Goal: Task Accomplishment & Management: Manage account settings

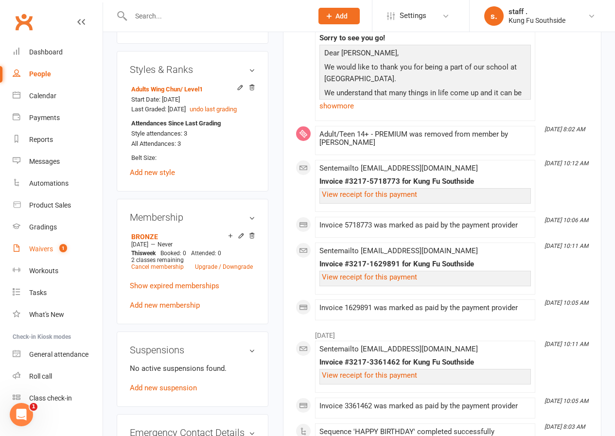
click at [51, 248] on div "Waivers" at bounding box center [41, 249] width 24 height 8
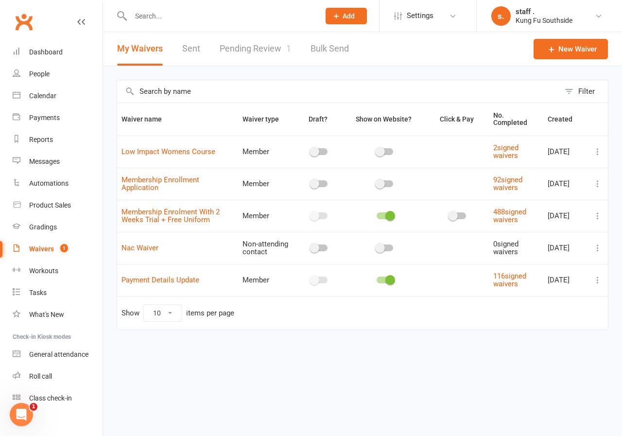
click at [222, 44] on link "Pending Review 1" at bounding box center [255, 49] width 71 height 34
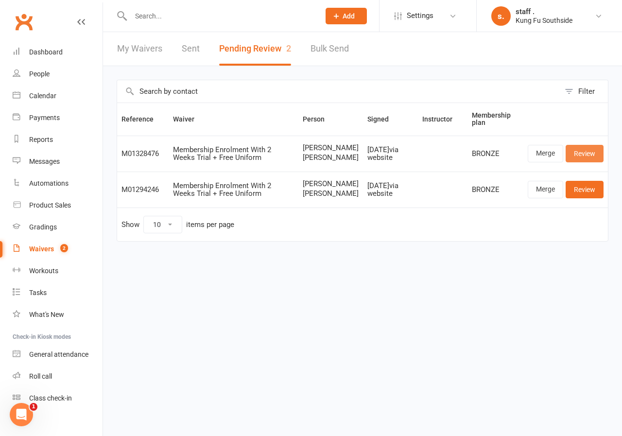
click at [588, 159] on link "Review" at bounding box center [585, 153] width 38 height 17
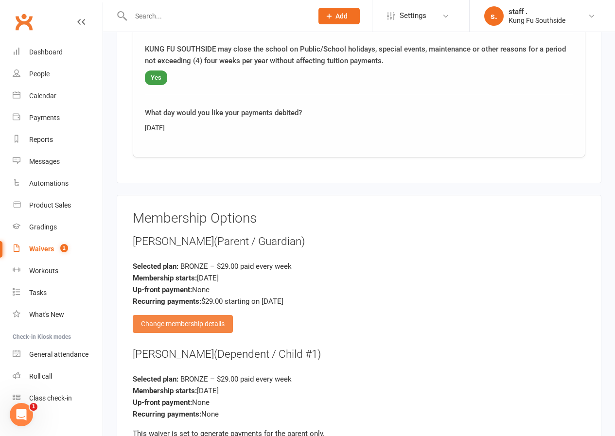
scroll to position [1653, 0]
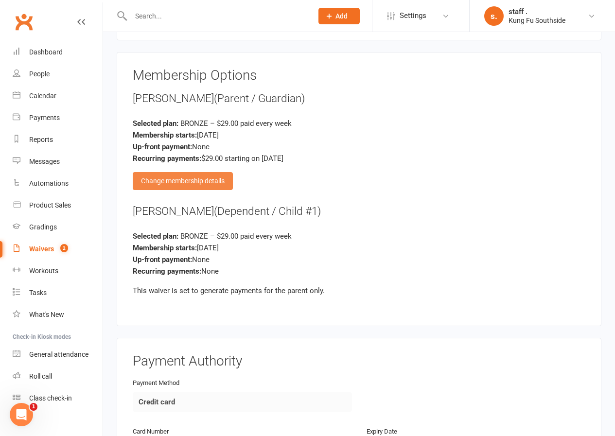
click at [190, 178] on div "Change membership details" at bounding box center [183, 180] width 100 height 17
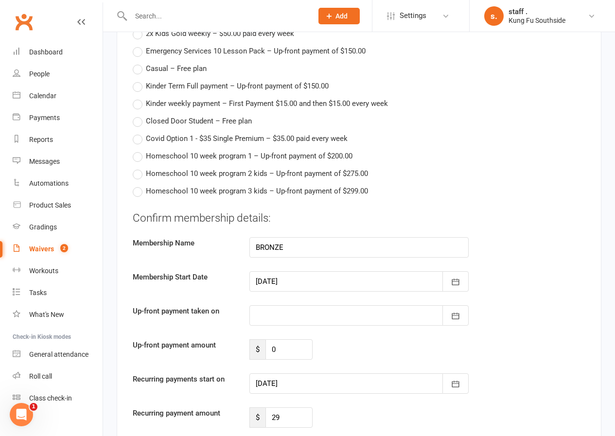
scroll to position [2382, 0]
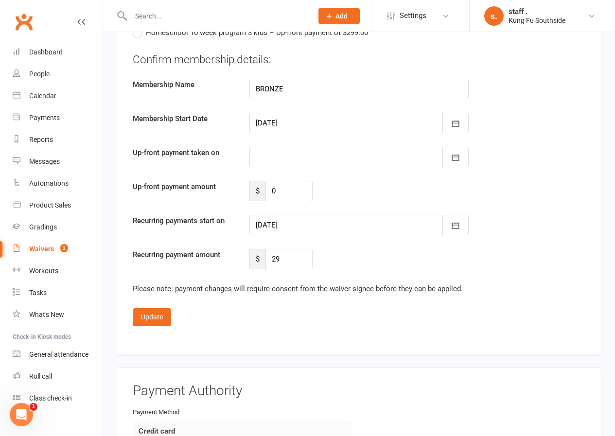
click at [279, 225] on div at bounding box center [358, 225] width 219 height 20
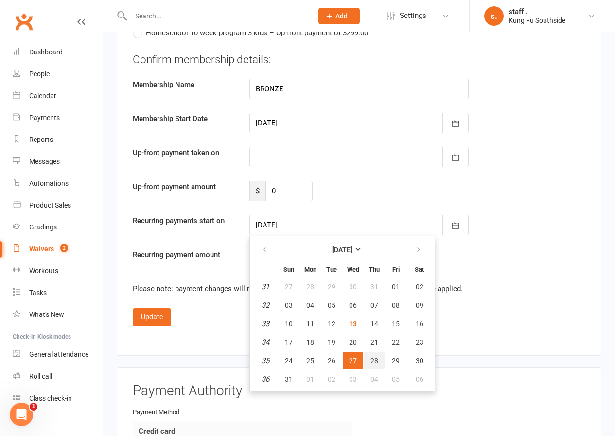
click at [371, 359] on span "28" at bounding box center [374, 361] width 8 height 8
type input "[DATE]"
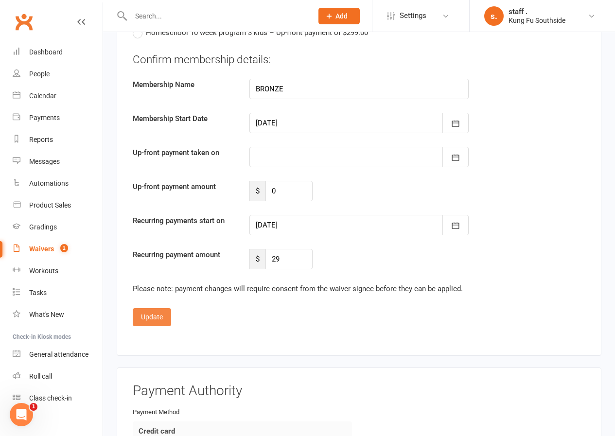
click at [158, 322] on button "Update" at bounding box center [152, 316] width 38 height 17
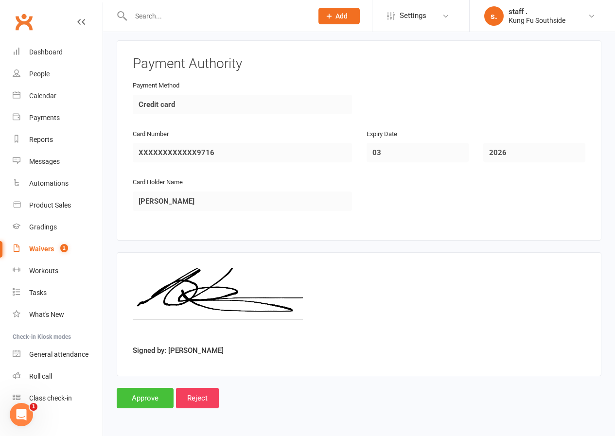
click at [149, 402] on input "Approve" at bounding box center [145, 398] width 57 height 20
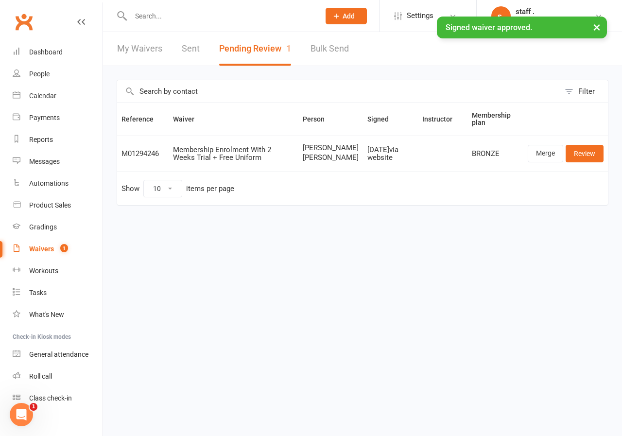
click at [157, 16] on input "text" at bounding box center [220, 16] width 185 height 14
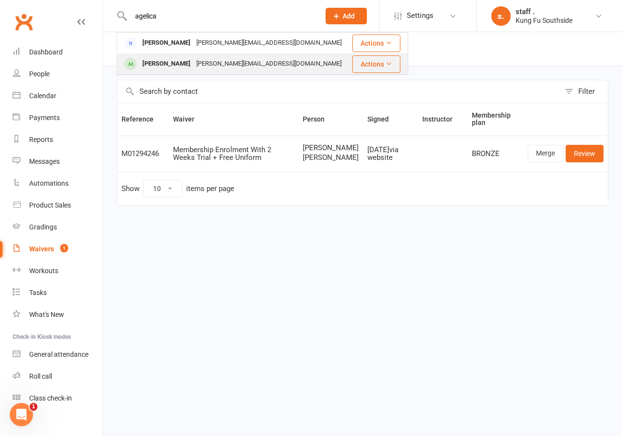
type input "agelica"
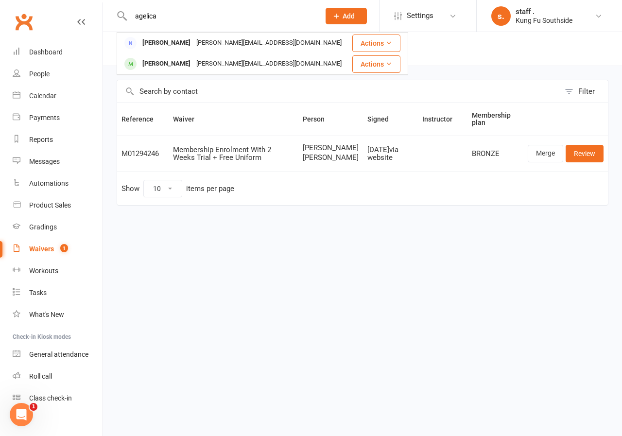
click at [164, 61] on div "[PERSON_NAME]" at bounding box center [167, 64] width 54 height 14
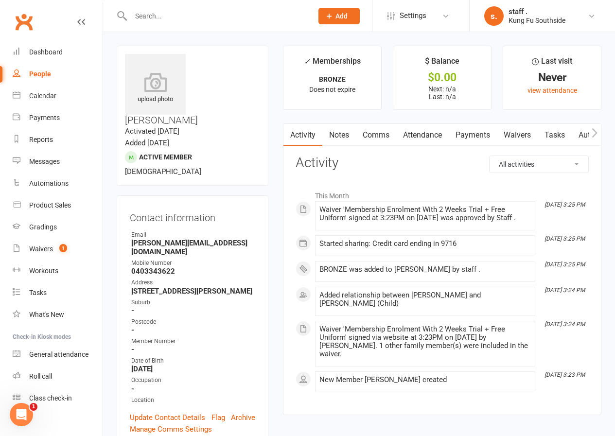
click at [593, 134] on icon "button" at bounding box center [595, 133] width 6 height 10
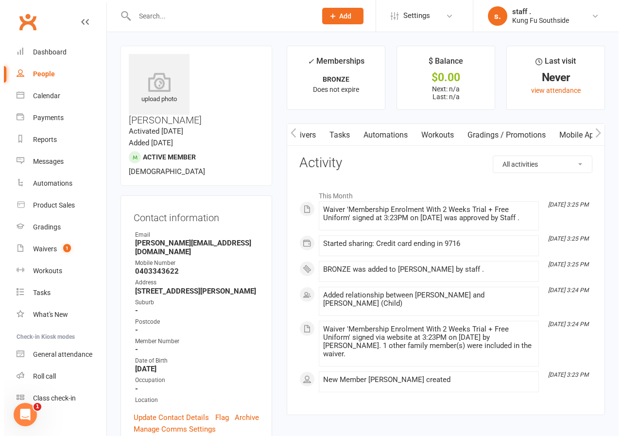
scroll to position [0, 347]
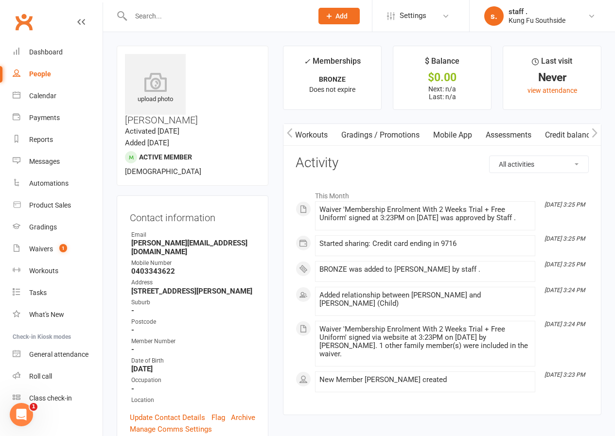
click at [442, 137] on link "Mobile App" at bounding box center [452, 135] width 52 height 22
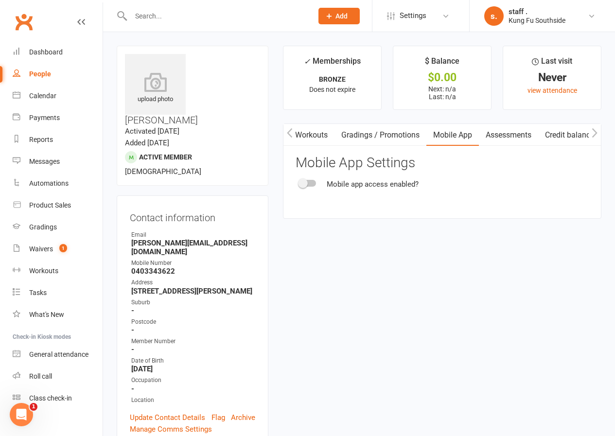
click at [300, 185] on span at bounding box center [303, 183] width 10 height 10
click at [299, 182] on input "checkbox" at bounding box center [299, 182] width 0 height 0
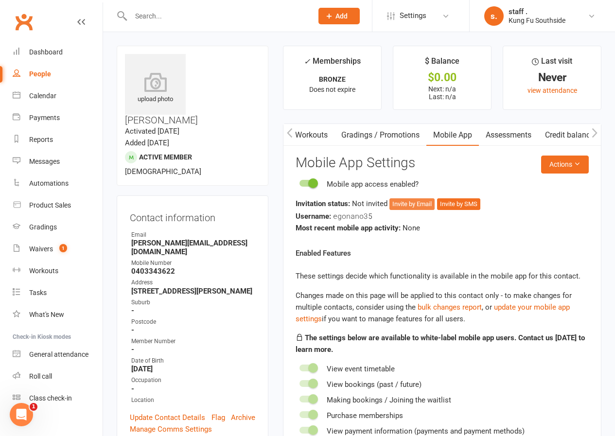
click at [404, 207] on button "Invite by Email" at bounding box center [411, 204] width 45 height 12
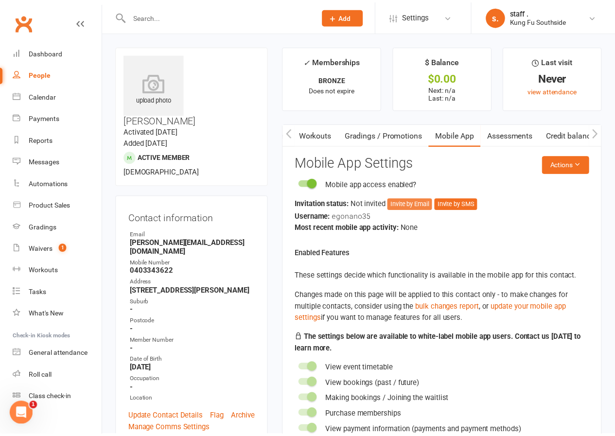
scroll to position [0, 342]
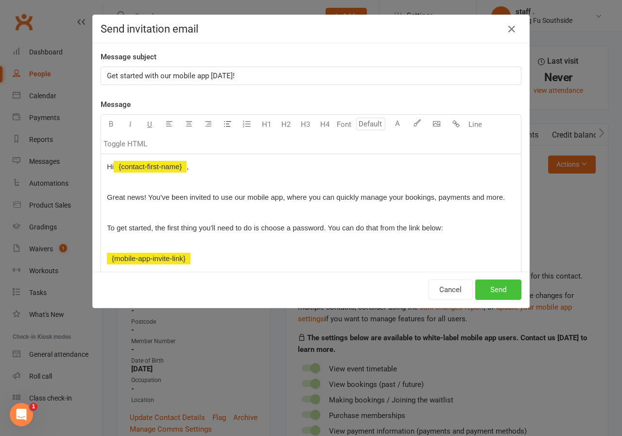
click at [503, 287] on button "Send" at bounding box center [498, 289] width 46 height 20
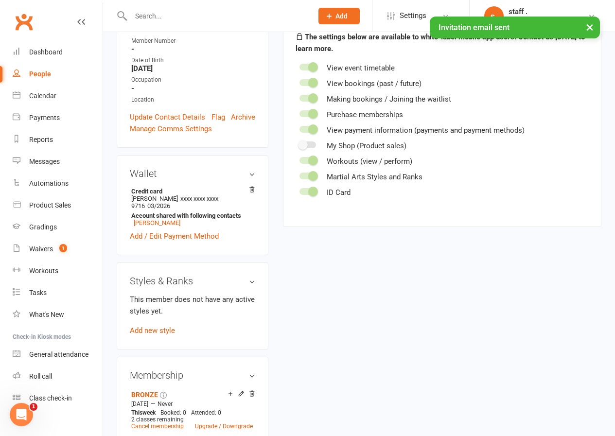
scroll to position [389, 0]
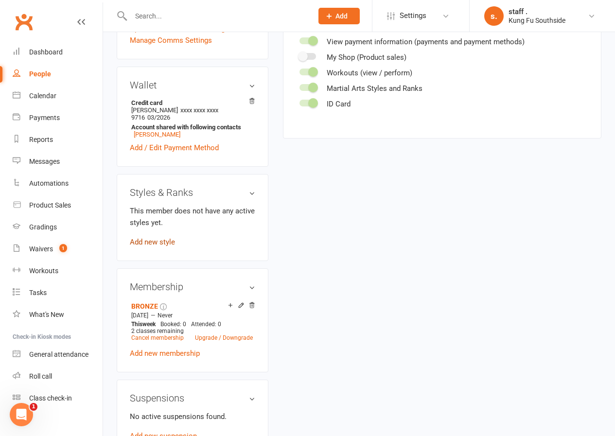
click at [157, 238] on link "Add new style" at bounding box center [152, 242] width 45 height 9
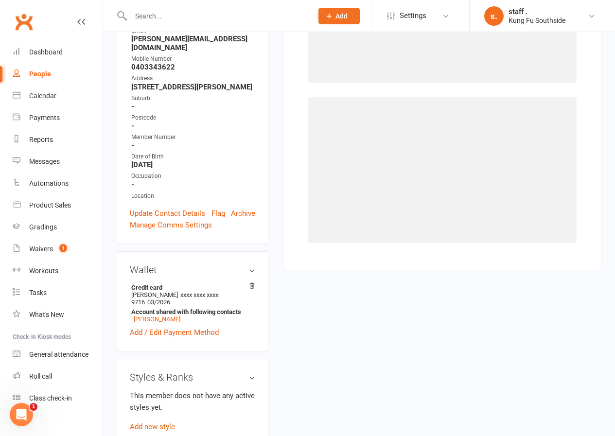
scroll to position [75, 0]
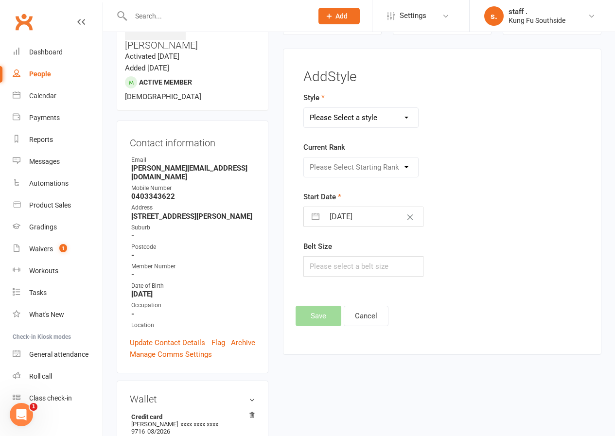
click at [327, 121] on select "Please Select a style Adults Wing Chun Dragons Fitness Training Grasshoppers Ir…" at bounding box center [361, 117] width 114 height 19
select select "731"
click at [304, 108] on select "Please Select a style Adults Wing Chun Dragons Fitness Training Grasshoppers Ir…" at bounding box center [361, 117] width 114 height 19
click at [347, 168] on select "Please Select Starting Rank 0 1 2 3 4 5 6" at bounding box center [361, 166] width 114 height 19
select select "6591"
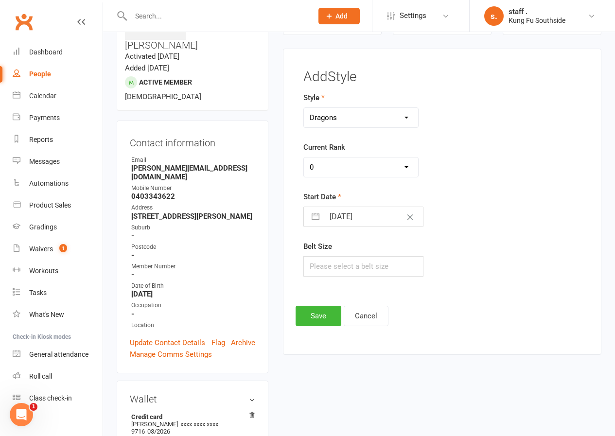
click at [304, 157] on select "Please Select Starting Rank 0 1 2 3 4 5 6" at bounding box center [361, 166] width 114 height 19
click at [316, 321] on button "Save" at bounding box center [319, 316] width 46 height 20
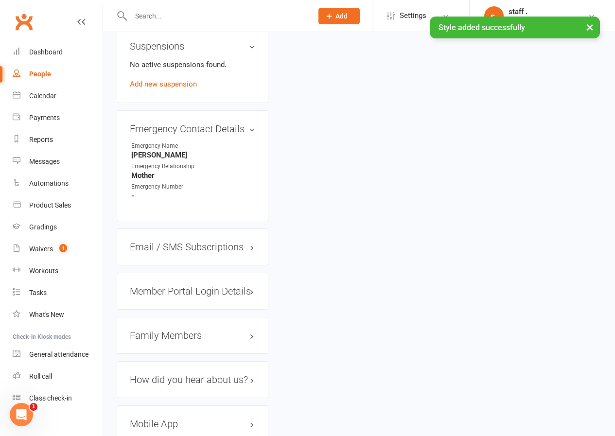
scroll to position [844, 0]
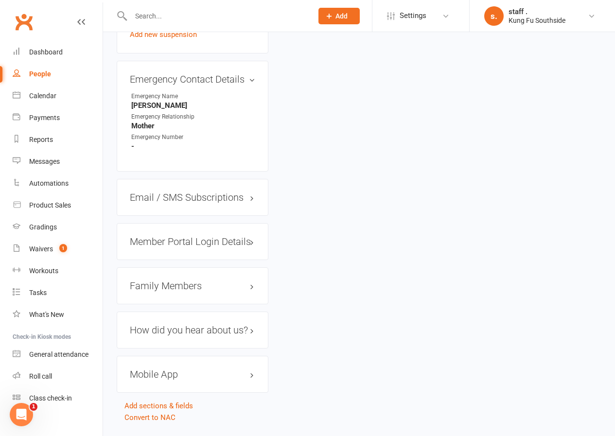
click at [192, 369] on h3 "Mobile App" at bounding box center [192, 374] width 125 height 11
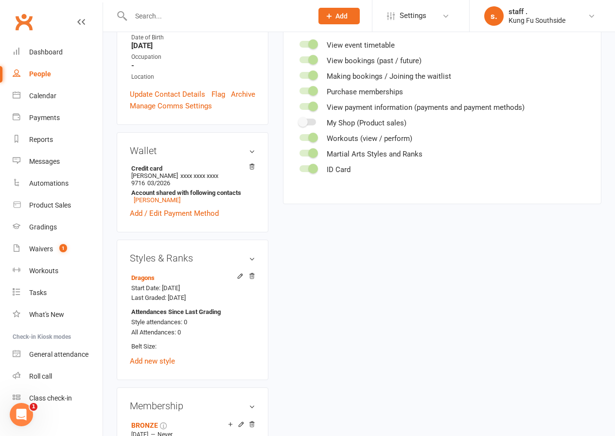
scroll to position [301, 0]
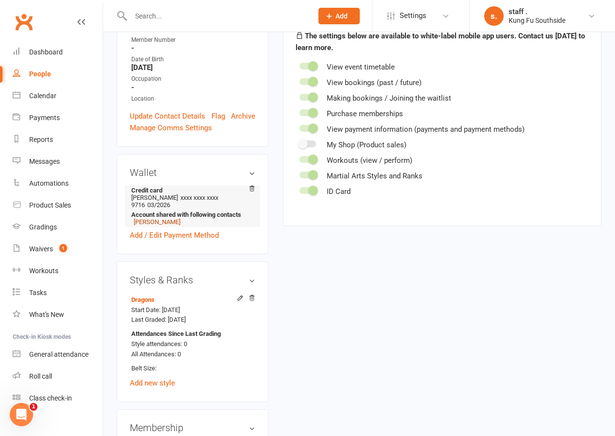
click at [164, 218] on link "[PERSON_NAME]" at bounding box center [157, 221] width 47 height 7
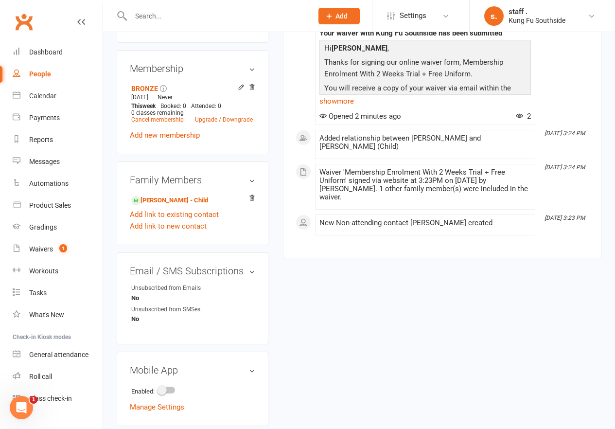
scroll to position [434, 0]
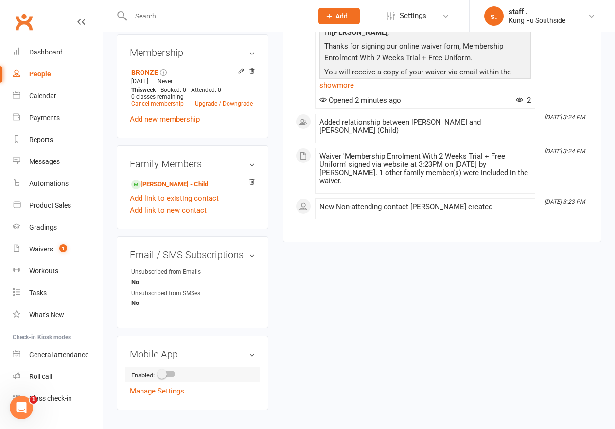
click at [160, 371] on switch at bounding box center [167, 374] width 24 height 7
click at [165, 369] on span at bounding box center [162, 374] width 10 height 10
click at [158, 372] on input "checkbox" at bounding box center [158, 372] width 0 height 0
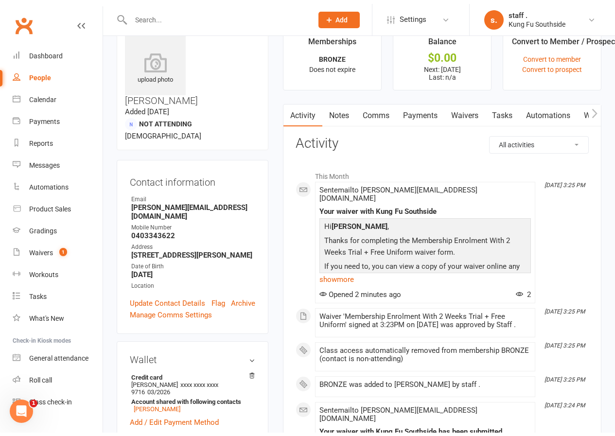
scroll to position [0, 0]
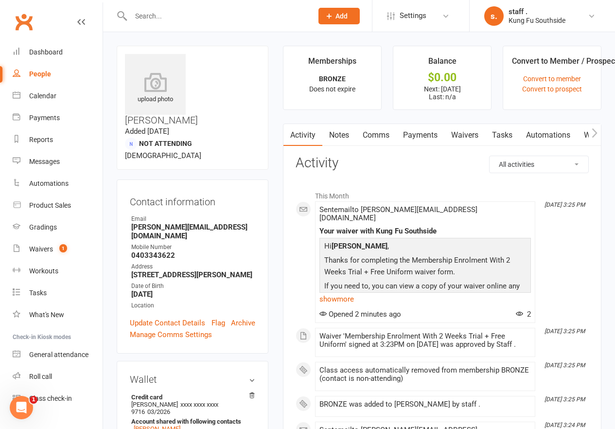
click at [156, 18] on input "text" at bounding box center [217, 16] width 178 height 14
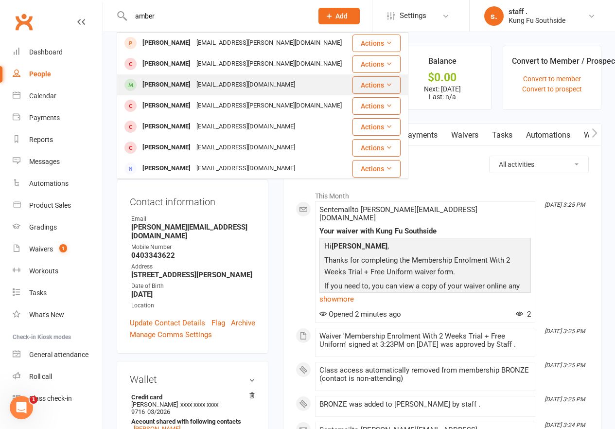
type input "amber"
click at [155, 88] on div "[PERSON_NAME]" at bounding box center [167, 85] width 54 height 14
